Goal: Task Accomplishment & Management: Use online tool/utility

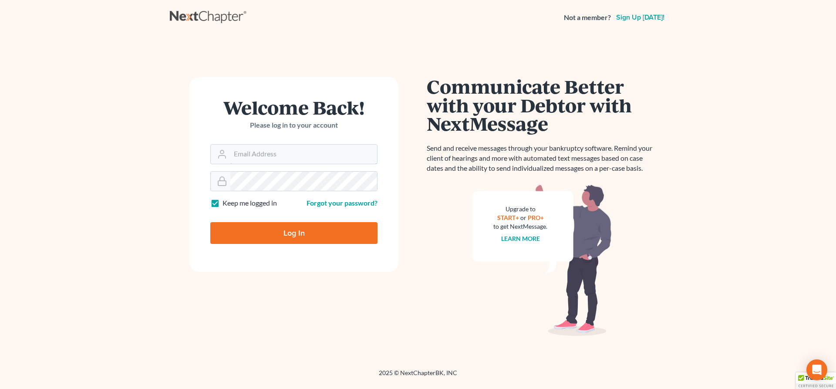
type input "fvazquez@dallagolaw.com"
click at [295, 230] on input "Log In" at bounding box center [293, 233] width 167 height 22
type input "Thinking..."
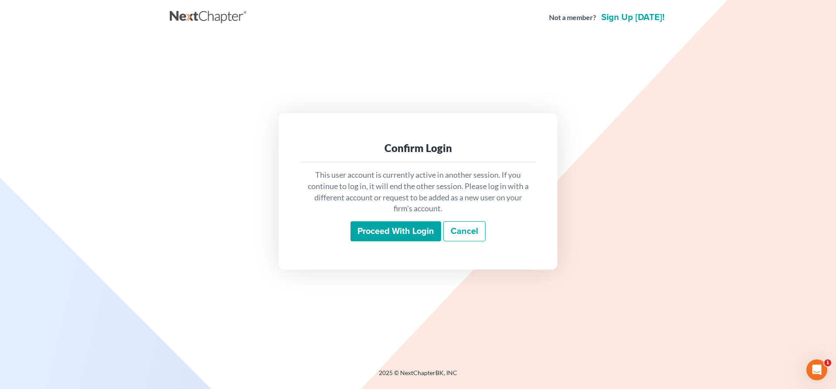
click at [404, 228] on input "Proceed with login" at bounding box center [396, 231] width 91 height 20
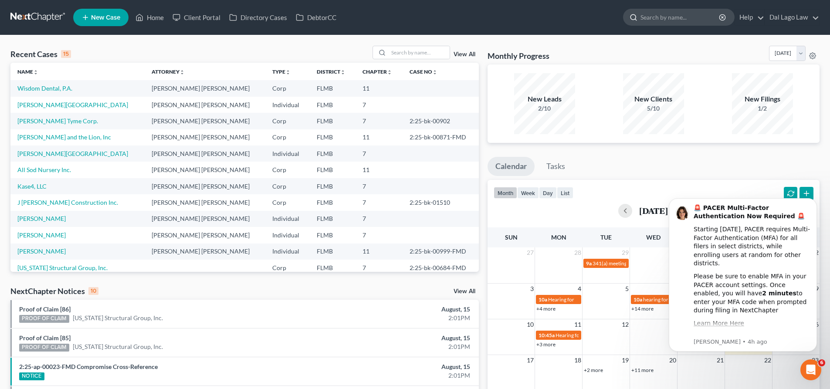
click at [671, 20] on input "search" at bounding box center [680, 17] width 80 height 16
click at [67, 86] on link "Wisdom Dental, P.A." at bounding box center [44, 88] width 55 height 7
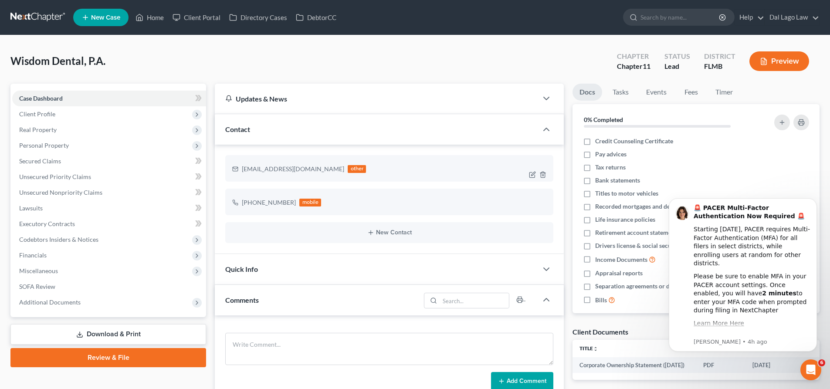
scroll to position [343, 0]
click at [41, 160] on span "Secured Claims" at bounding box center [40, 160] width 42 height 7
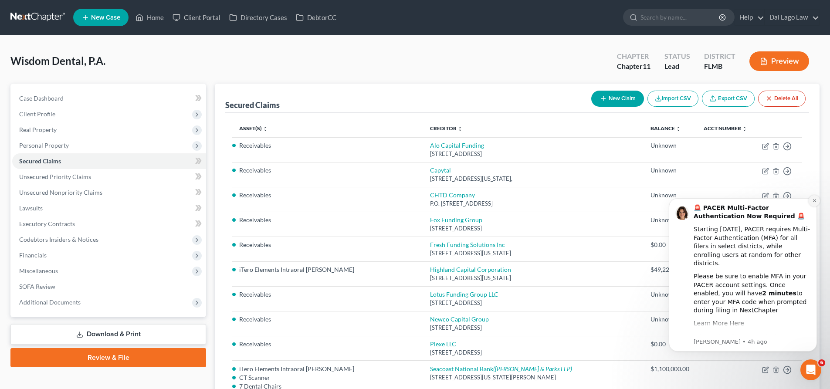
click at [812, 200] on icon "Dismiss notification" at bounding box center [814, 200] width 5 height 5
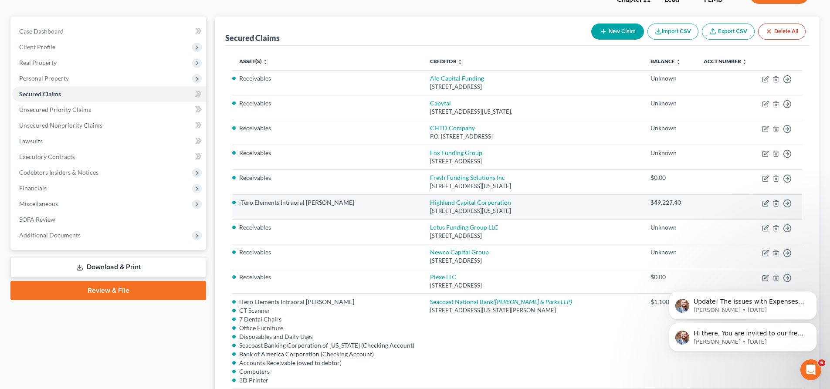
scroll to position [87, 0]
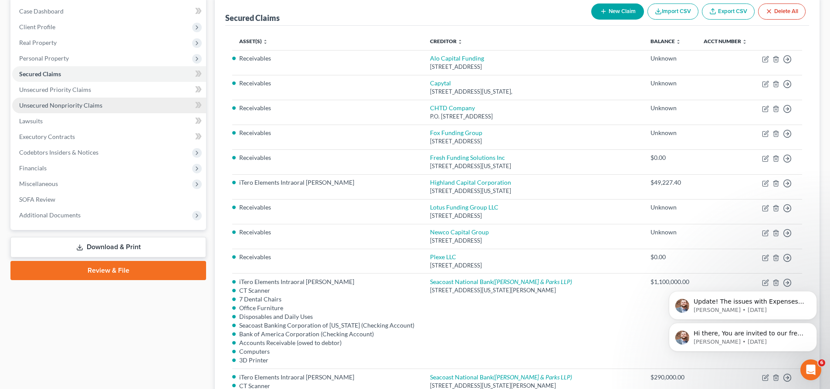
click at [59, 105] on span "Unsecured Nonpriority Claims" at bounding box center [60, 104] width 83 height 7
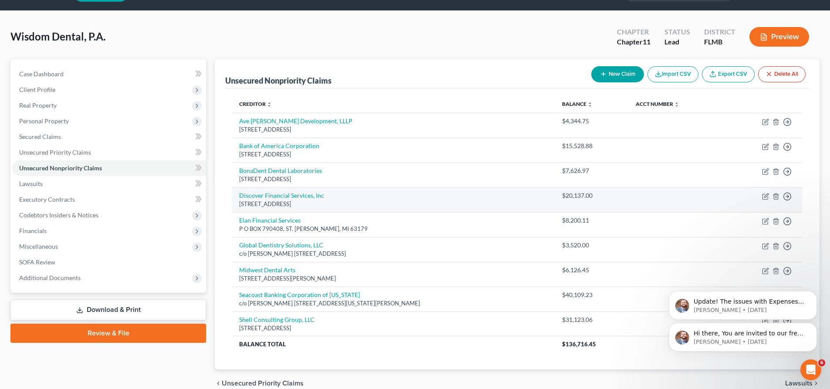
scroll to position [44, 0]
